Goal: Task Accomplishment & Management: Use online tool/utility

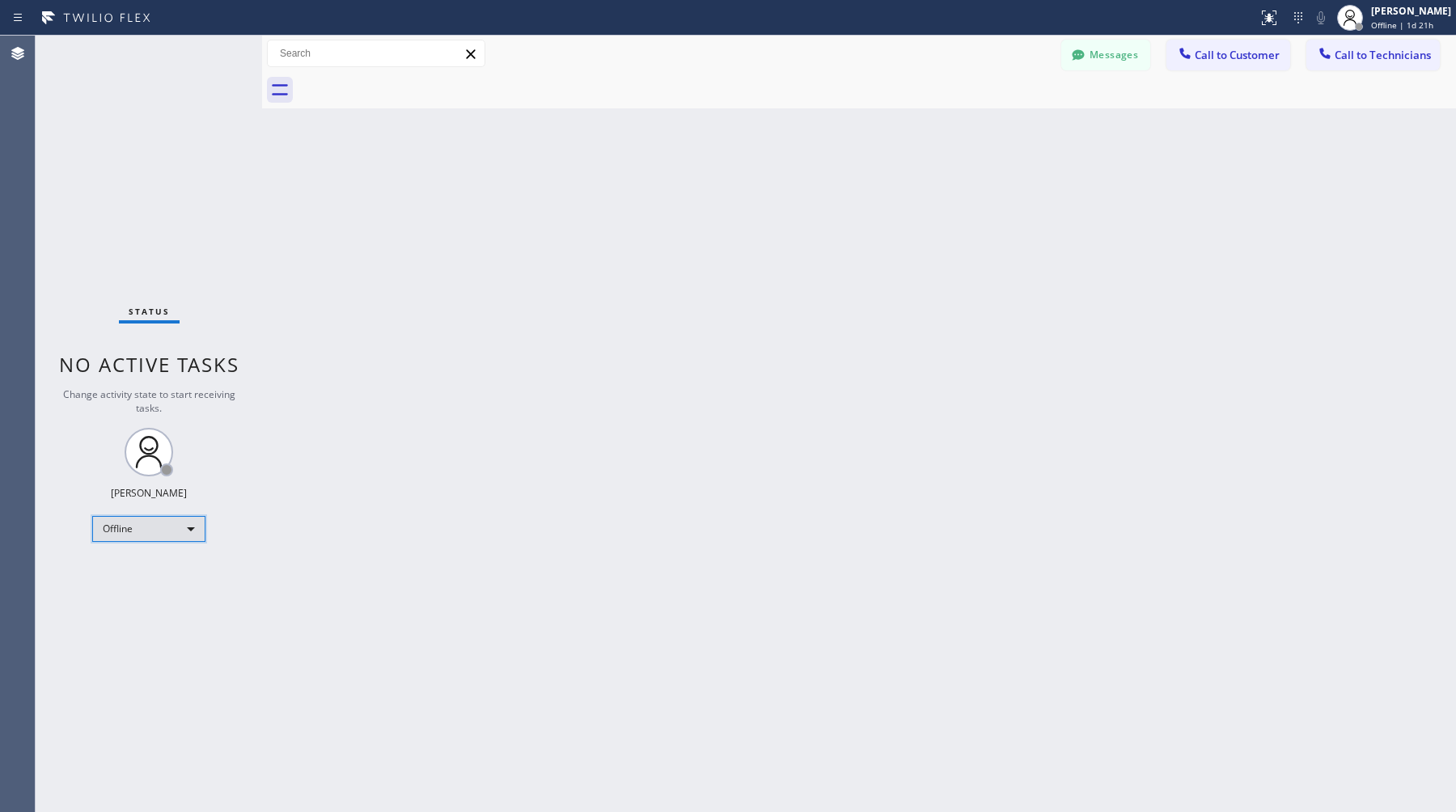
click at [177, 529] on div "Offline" at bounding box center [149, 529] width 114 height 26
click at [152, 568] on li "Available" at bounding box center [147, 571] width 110 height 19
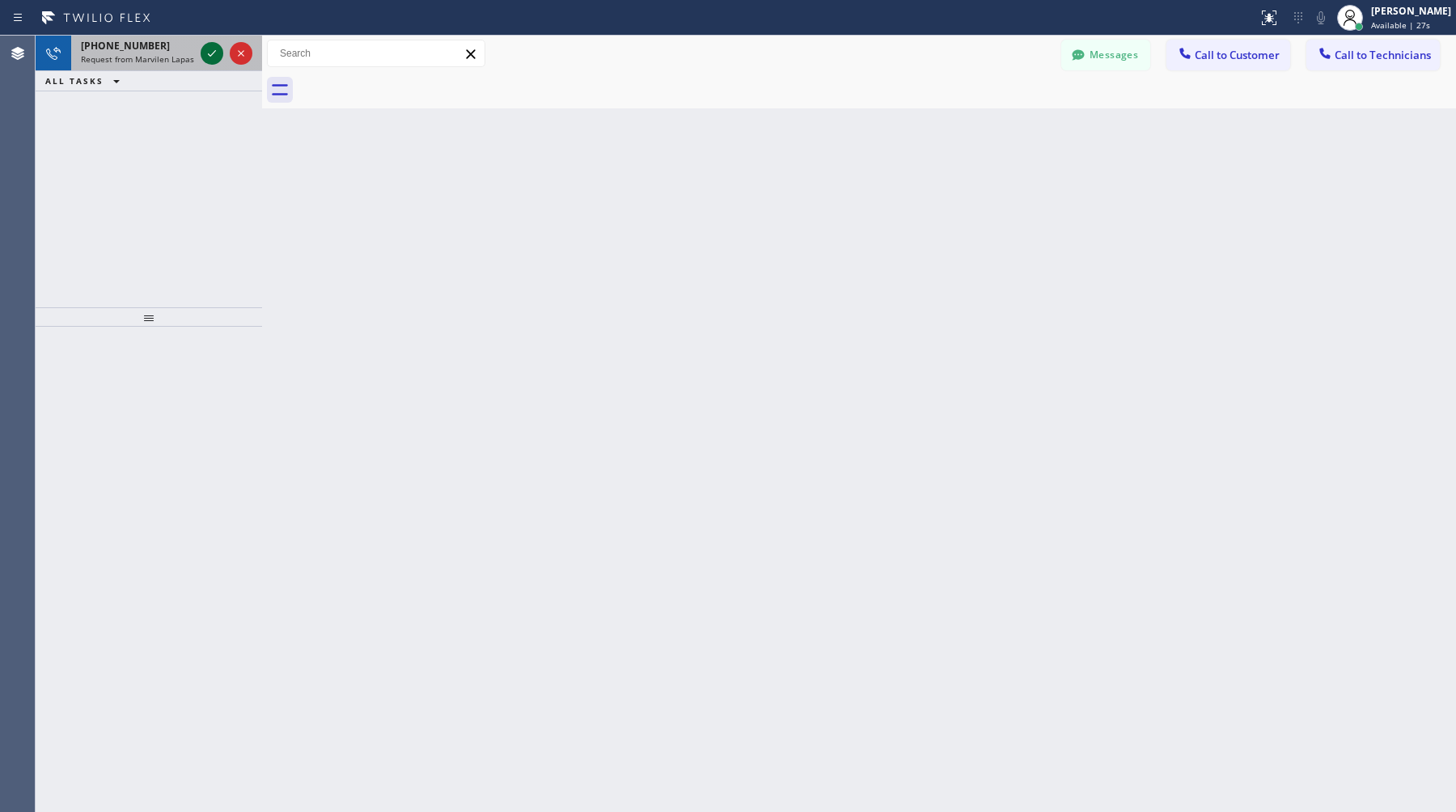
click at [210, 52] on icon at bounding box center [212, 53] width 19 height 19
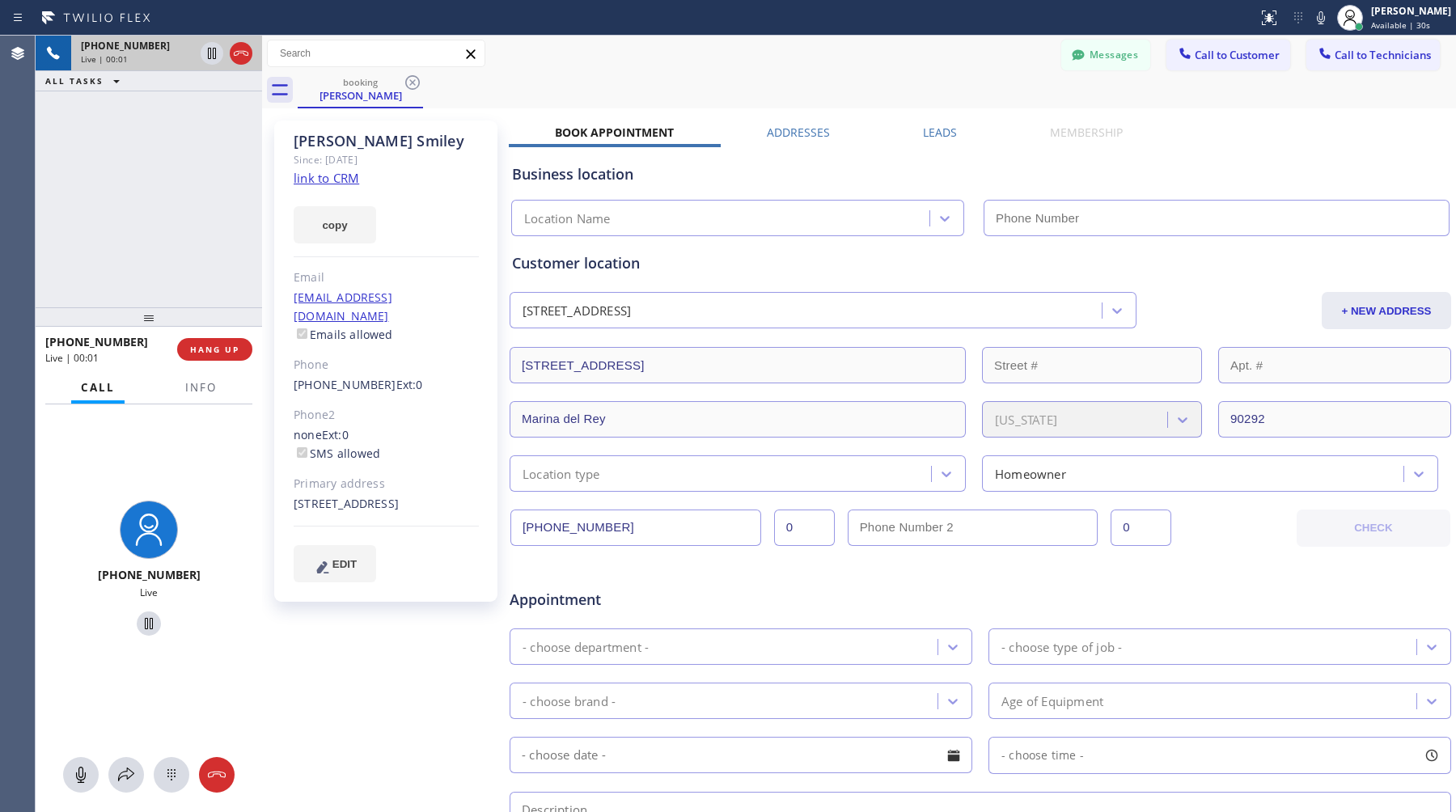
type input "[PHONE_NUMBER]"
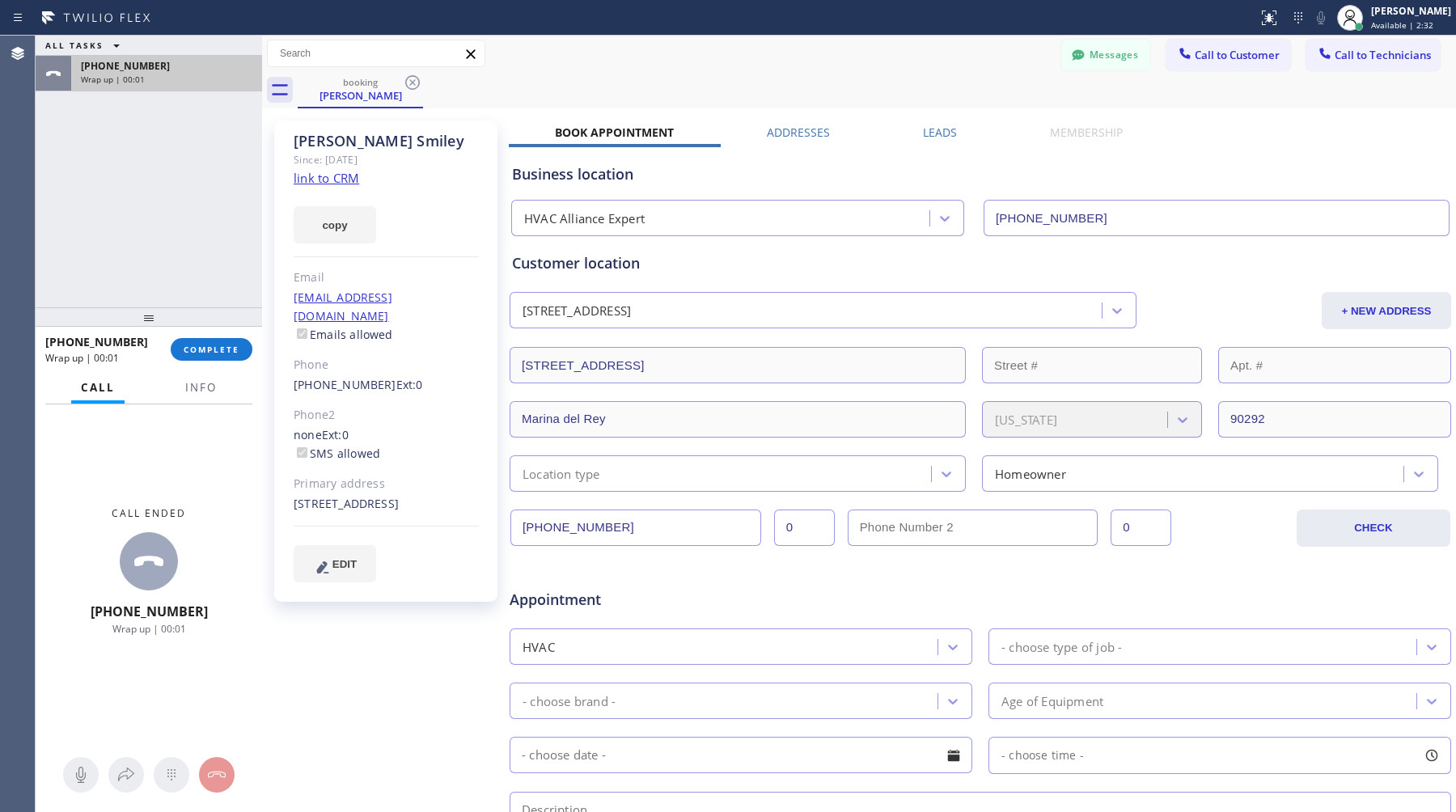
click at [187, 82] on div "Wrap up | 00:01" at bounding box center [167, 79] width 172 height 11
click at [218, 353] on span "COMPLETE" at bounding box center [211, 349] width 55 height 11
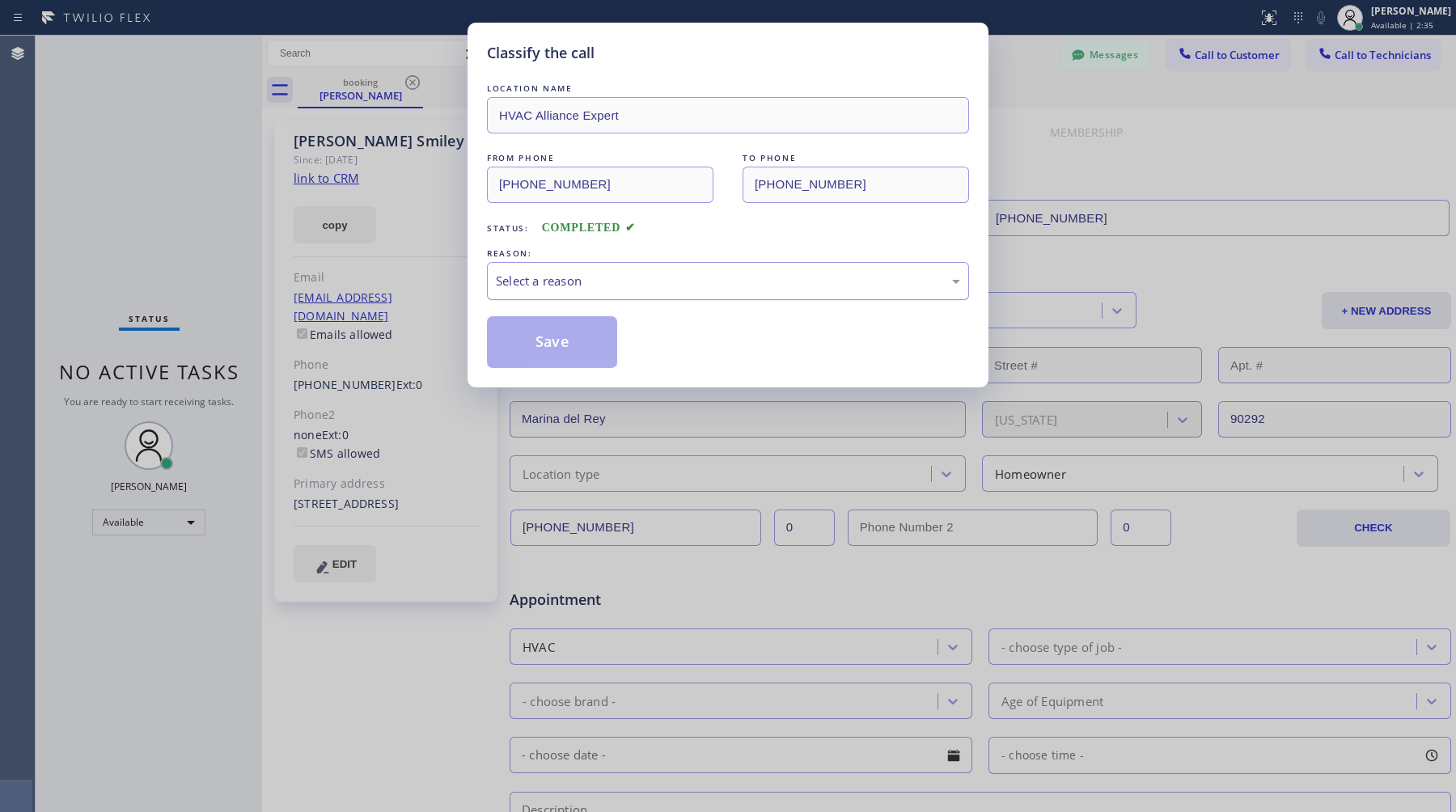
click at [791, 284] on div "Select a reason" at bounding box center [728, 281] width 465 height 18
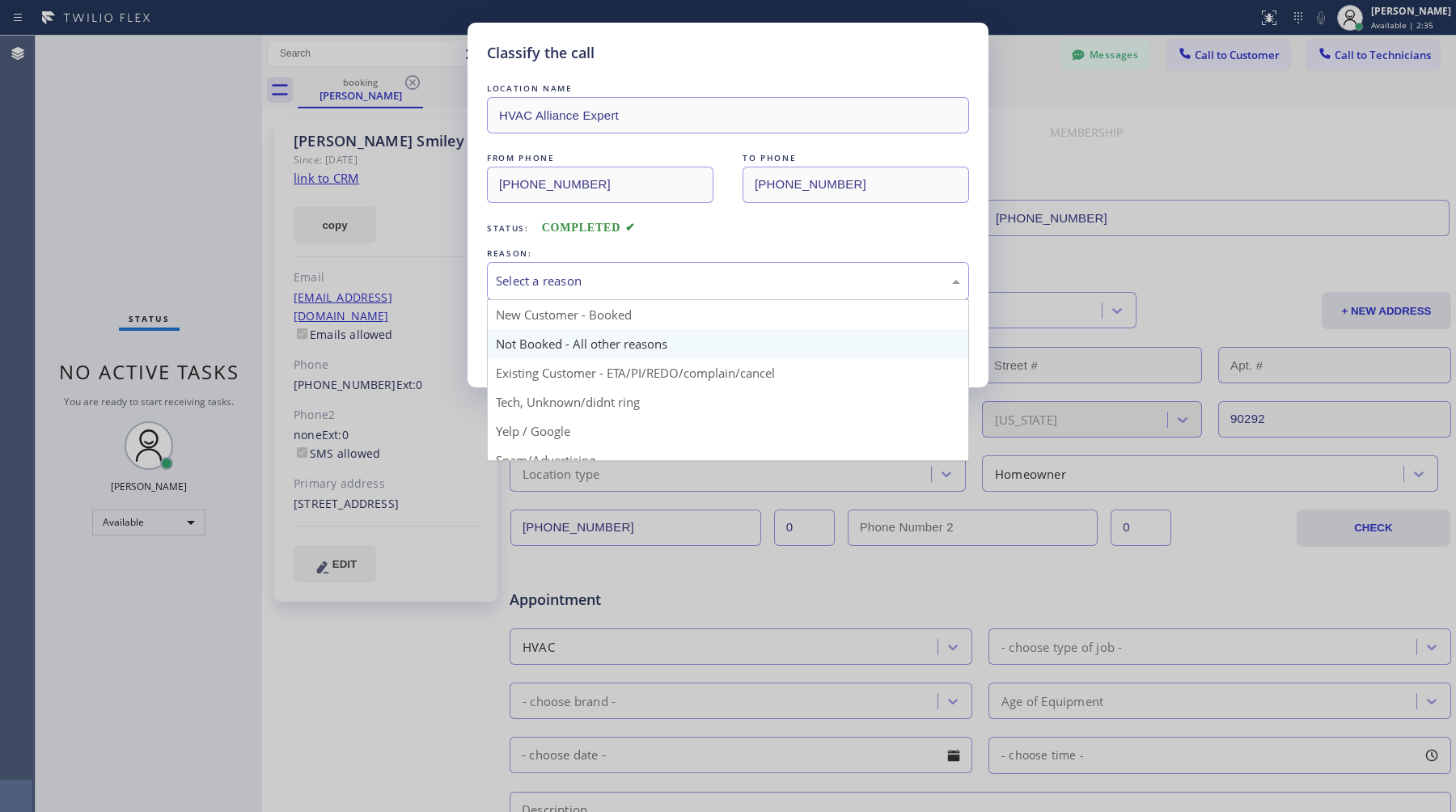
scroll to position [105, 0]
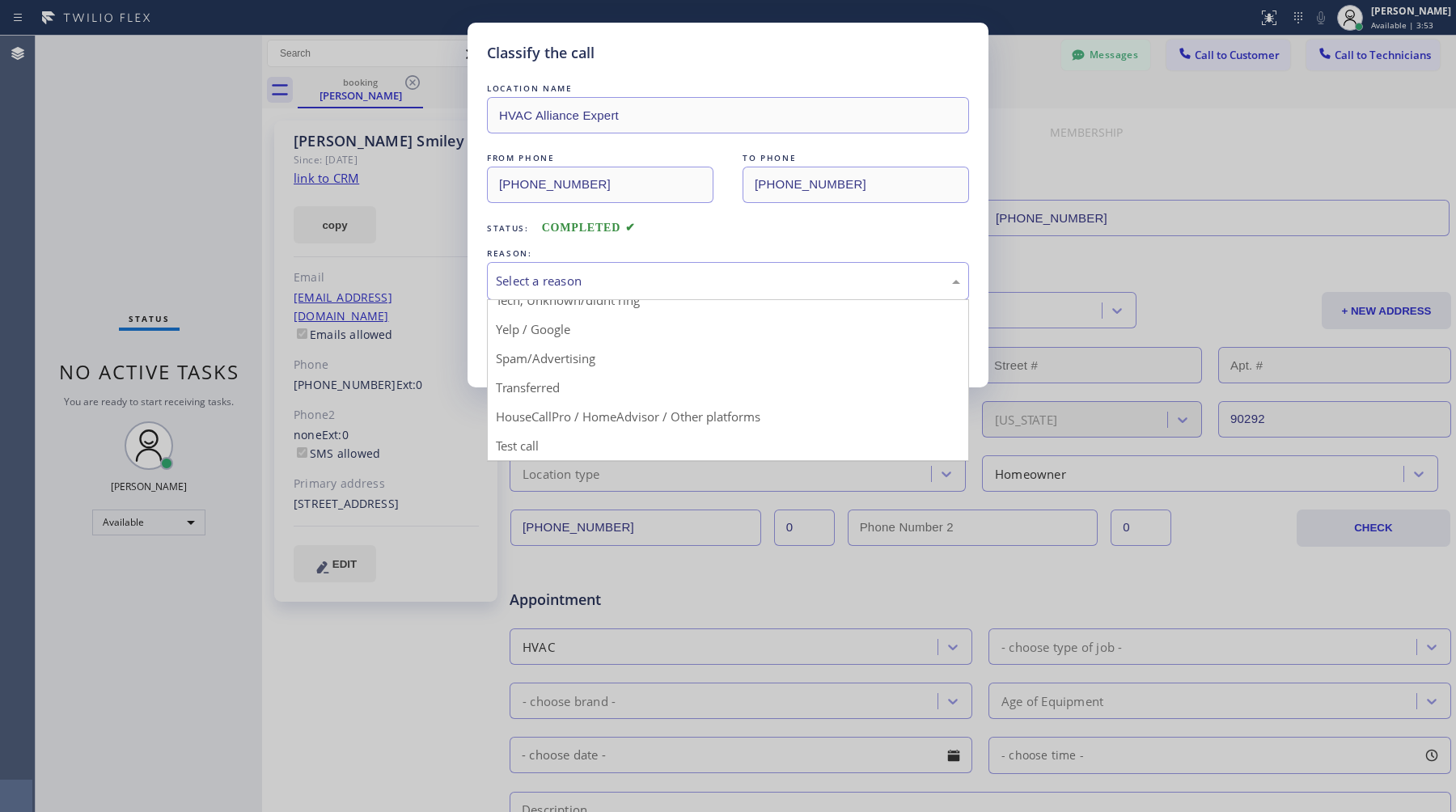
click at [831, 289] on div "Select a reason" at bounding box center [728, 281] width 465 height 18
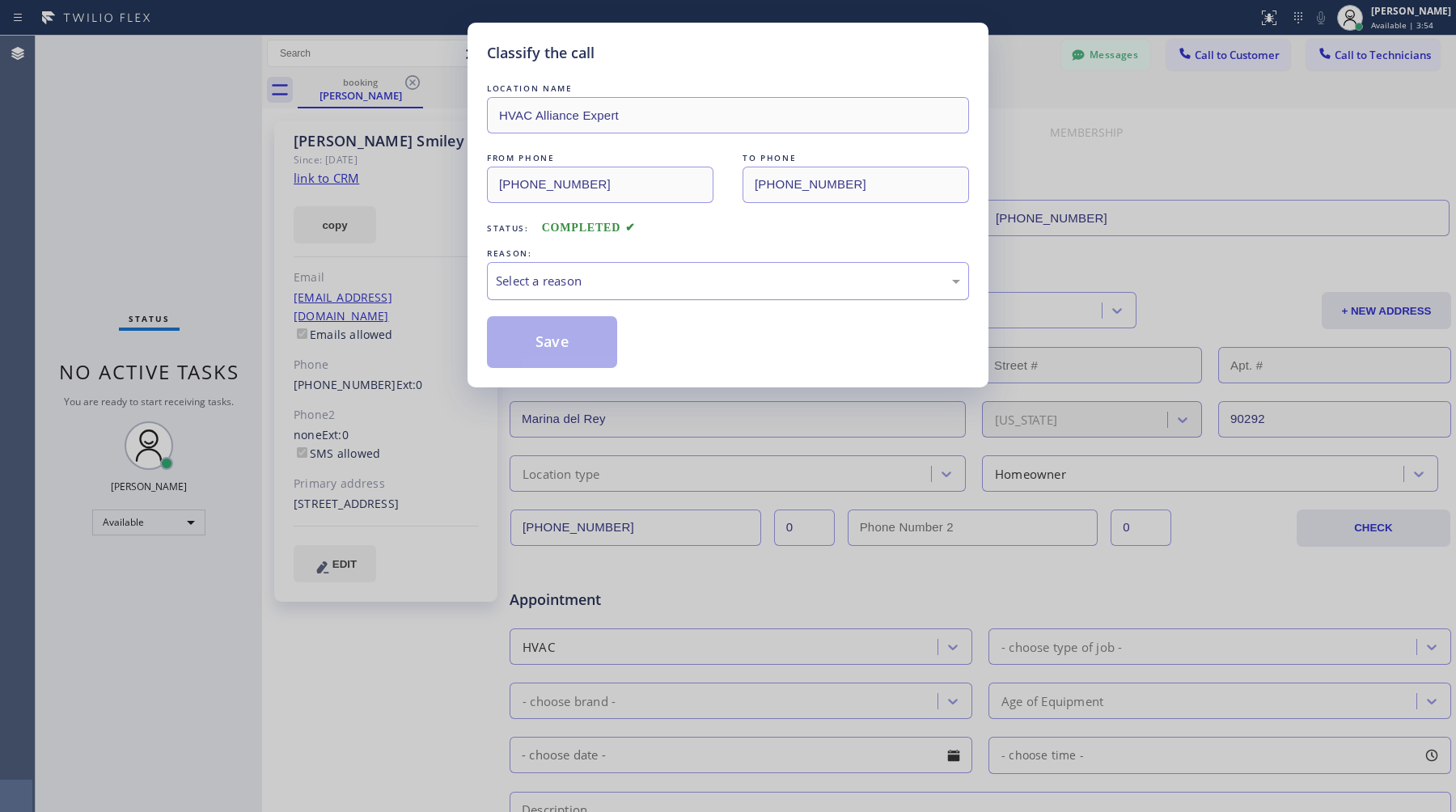
click at [754, 298] on div "Select a reason" at bounding box center [727, 281] width 482 height 38
click at [564, 344] on button "Save" at bounding box center [551, 342] width 130 height 52
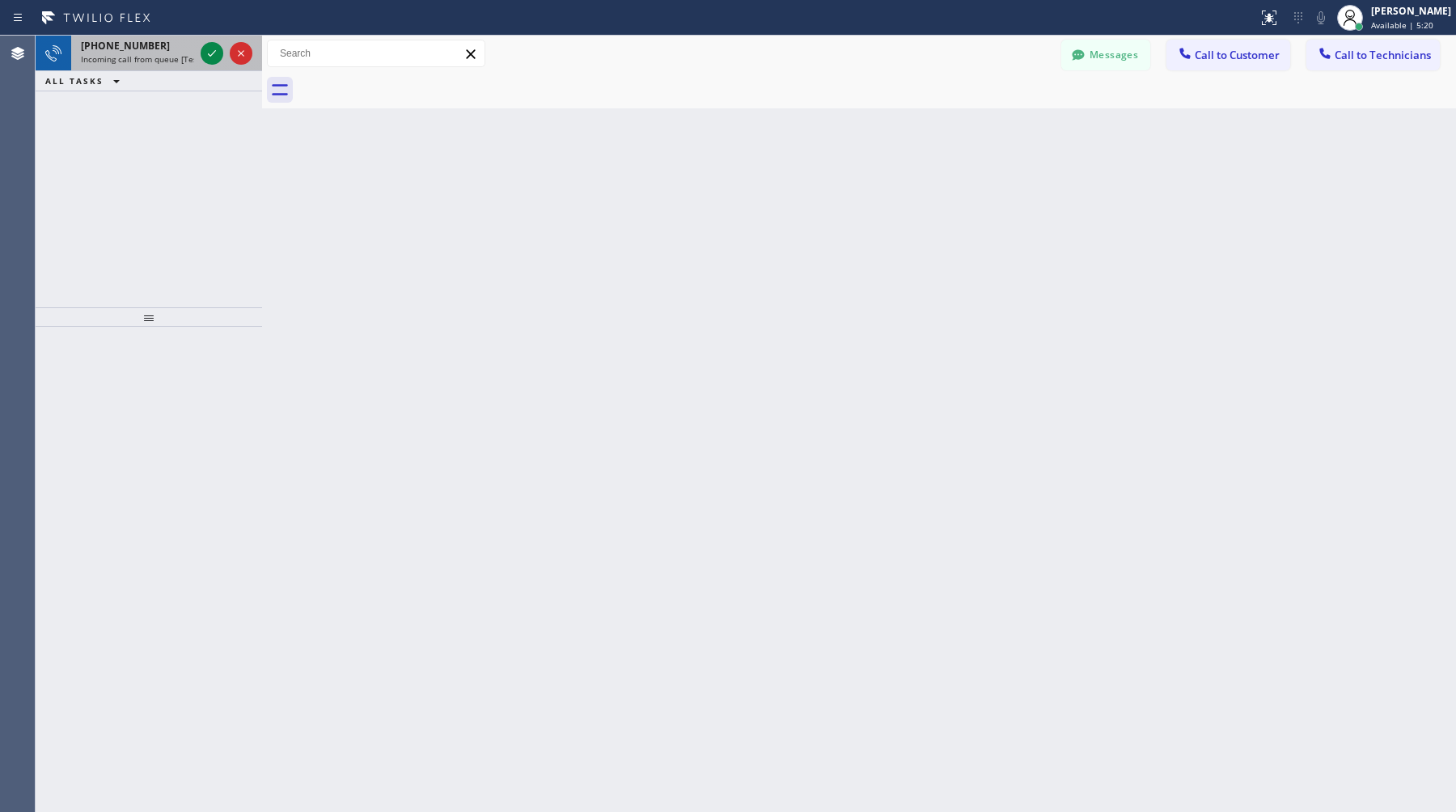
click at [145, 57] on span "Incoming call from queue [Test] All" at bounding box center [148, 59] width 135 height 11
click at [135, 61] on span "Incoming call from queue [PaidCalls] HVAC" at bounding box center [162, 59] width 163 height 11
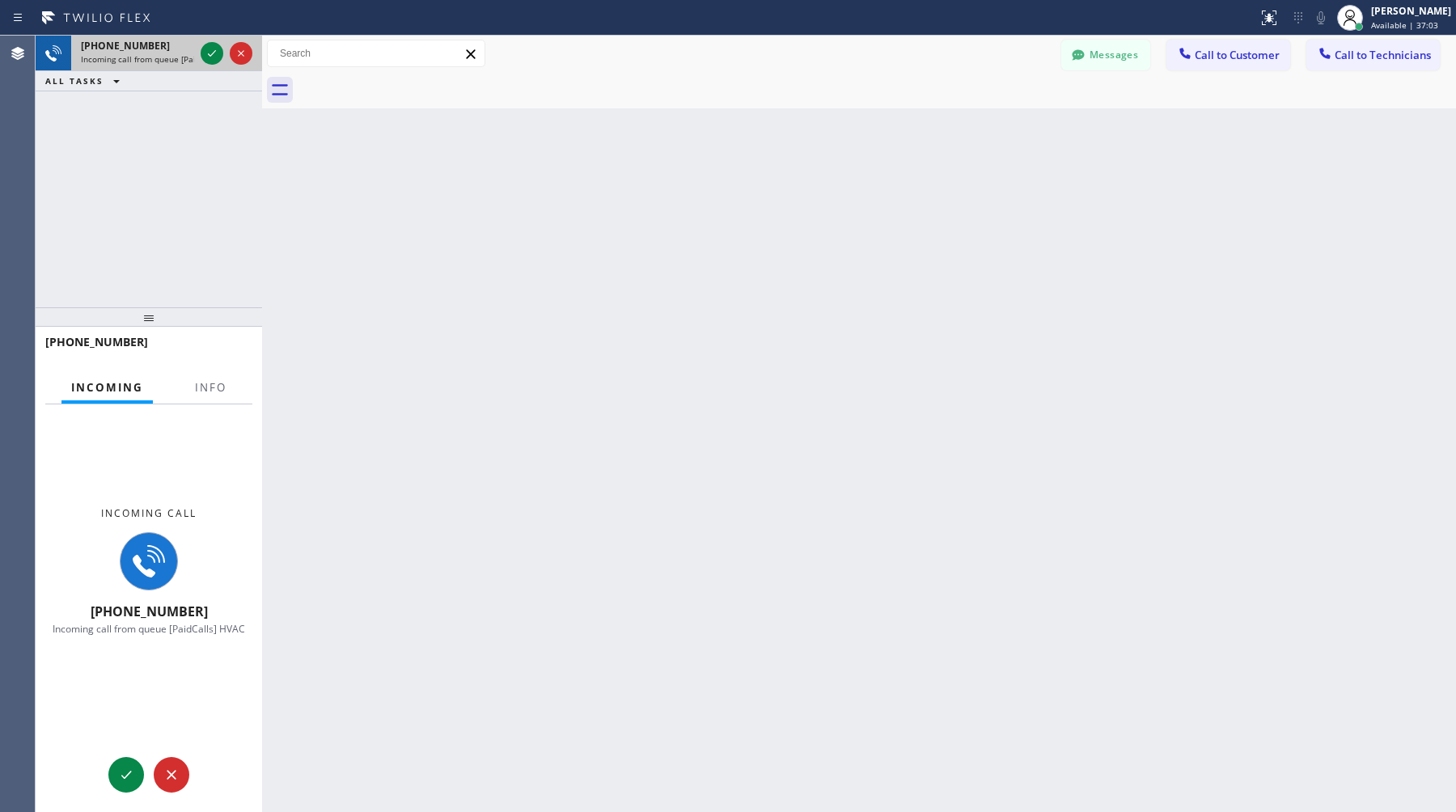
click at [145, 62] on span "Incoming call from queue [PaidCalls] HVAC" at bounding box center [162, 59] width 163 height 11
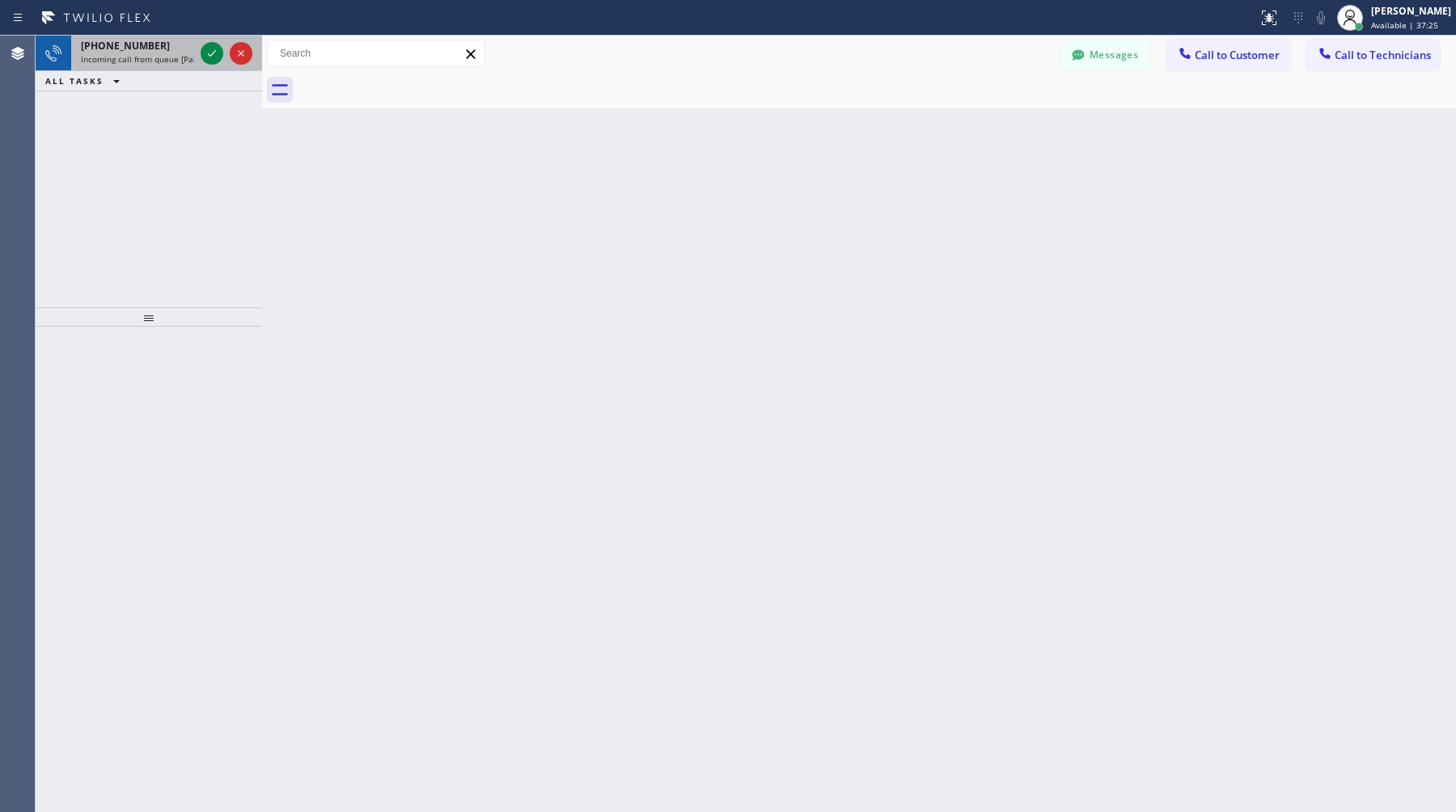
click at [96, 42] on span "+17609840161" at bounding box center [125, 46] width 89 height 13
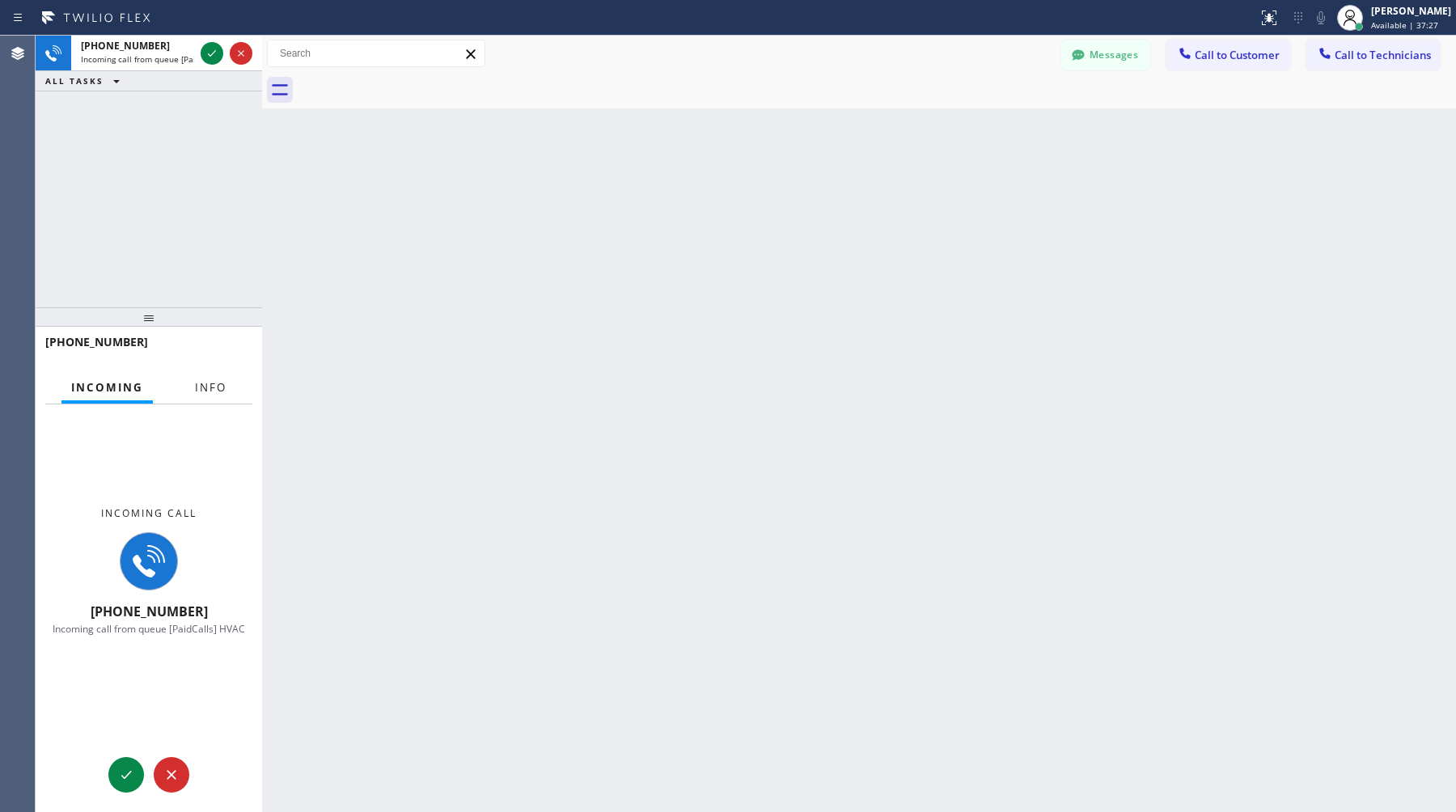
click at [221, 399] on button "Info" at bounding box center [210, 387] width 51 height 31
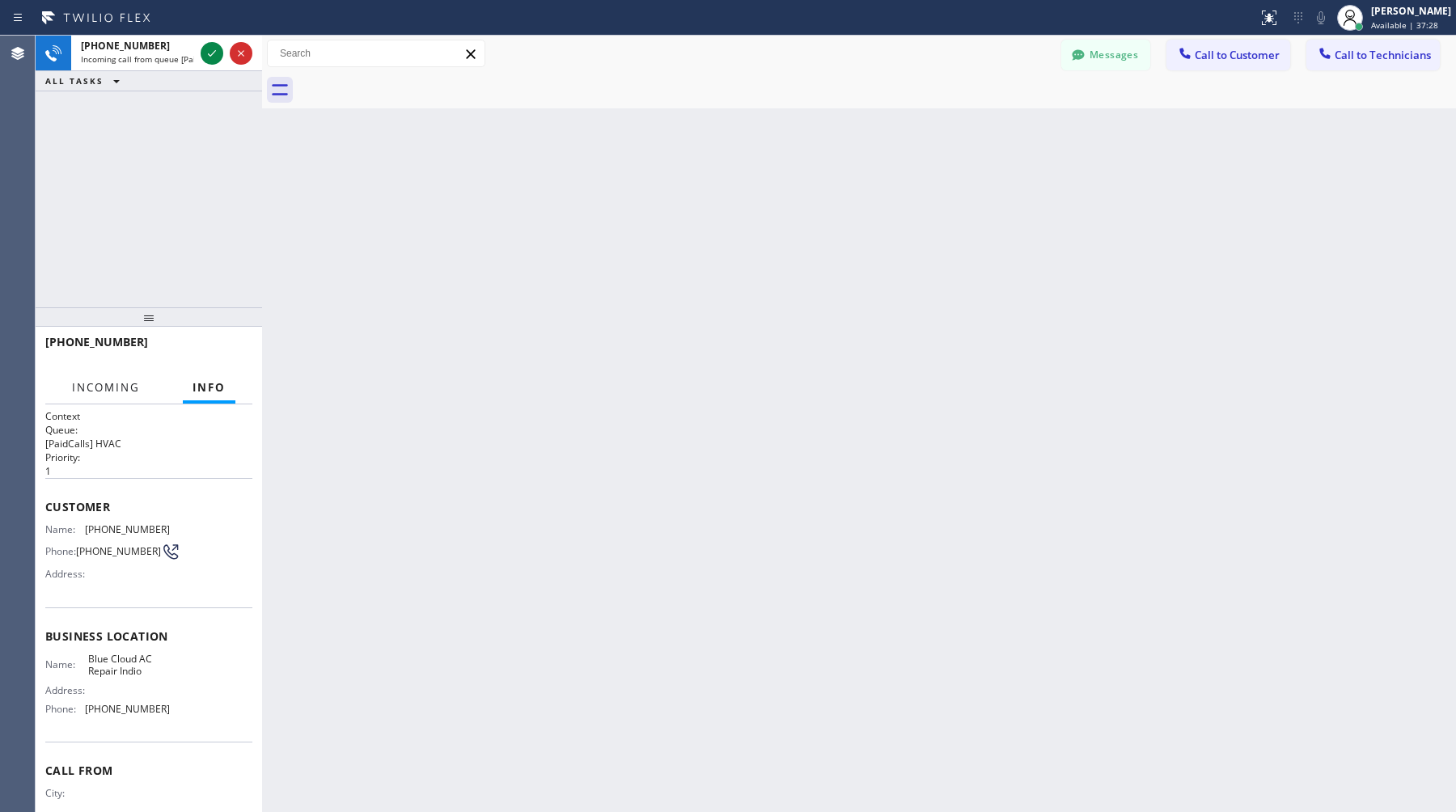
click at [105, 388] on span "Incoming" at bounding box center [105, 386] width 68 height 14
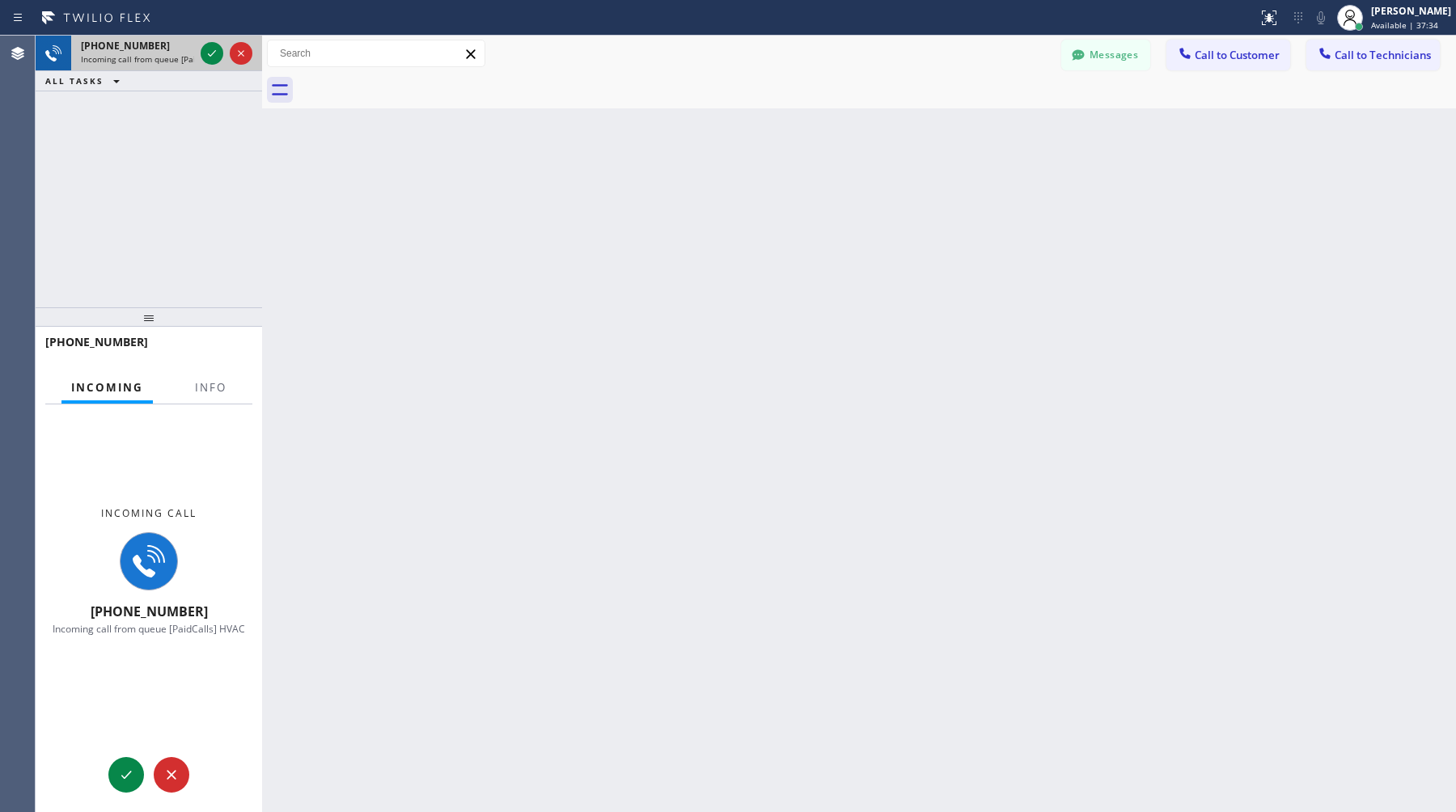
click at [113, 53] on span "Incoming call from queue [PaidCalls] HVAC" at bounding box center [162, 59] width 163 height 11
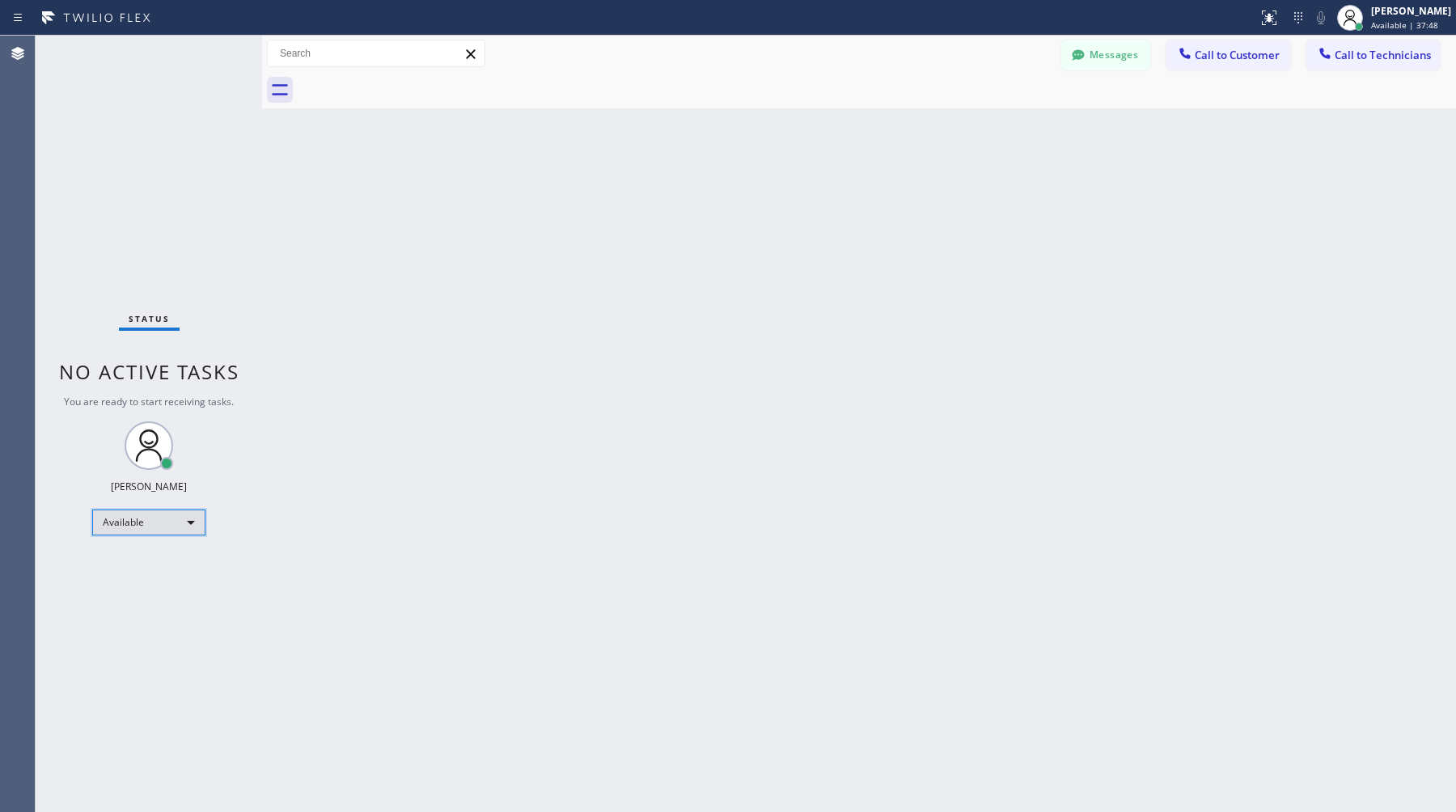
click at [156, 520] on div "Available" at bounding box center [149, 522] width 114 height 26
click at [148, 549] on li "Offline" at bounding box center [147, 544] width 110 height 19
